Goal: Find contact information: Find contact information

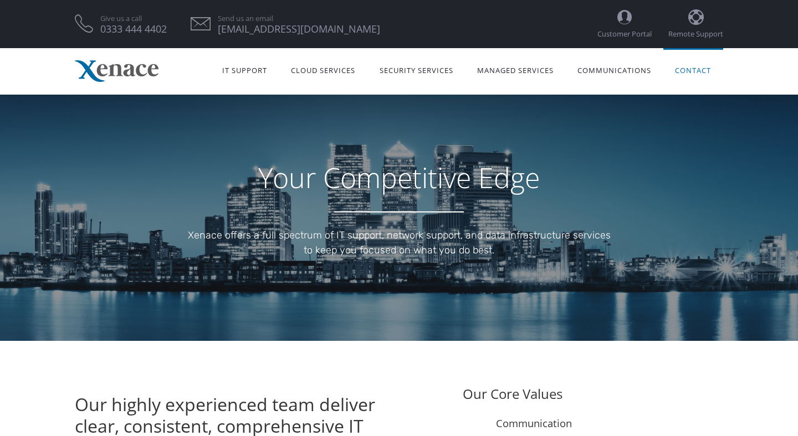
click at [696, 69] on link "Contact" at bounding box center [693, 69] width 60 height 35
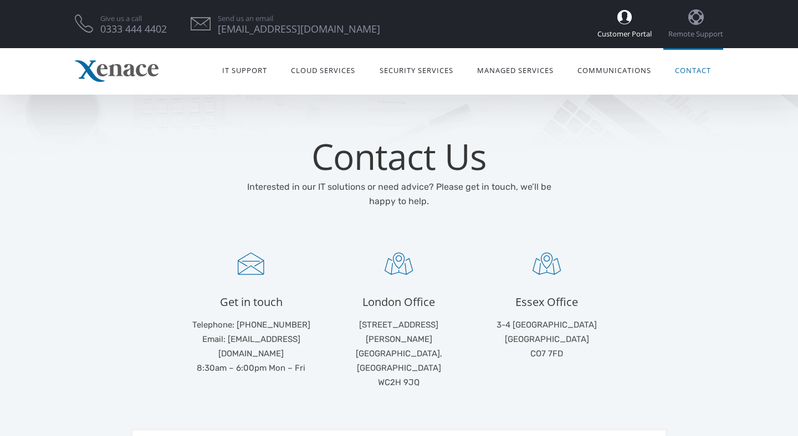
click at [629, 18] on icon at bounding box center [624, 17] width 54 height 18
click at [693, 66] on link "Contact" at bounding box center [693, 69] width 60 height 35
drag, startPoint x: 299, startPoint y: 341, endPoint x: 230, endPoint y: 341, distance: 68.7
click at [230, 341] on p "Telephone: [PHONE_NUMBER] Email: [EMAIL_ADDRESS][DOMAIN_NAME] 8:30am – 6:00pm M…" at bounding box center [251, 347] width 131 height 58
